Goal: Task Accomplishment & Management: Use online tool/utility

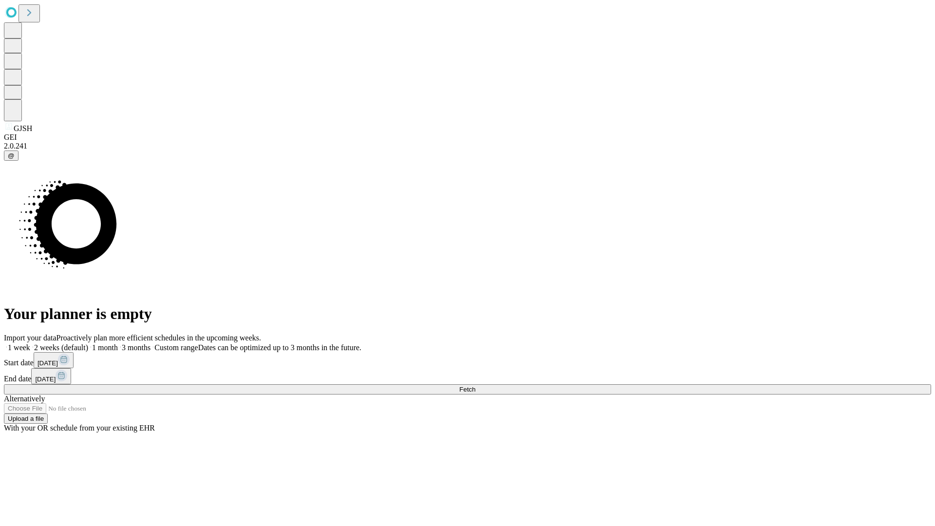
click at [475, 386] on span "Fetch" at bounding box center [467, 389] width 16 height 7
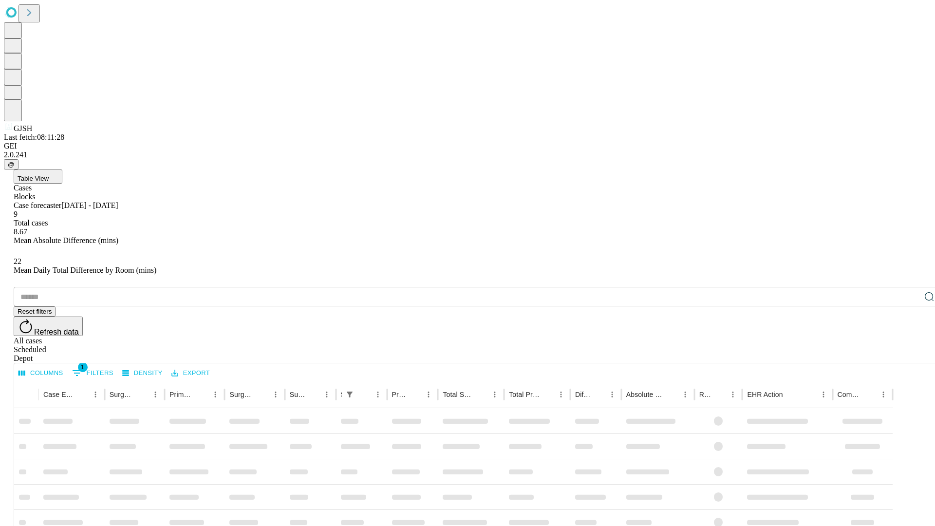
click at [49, 175] on span "Table View" at bounding box center [33, 178] width 31 height 7
